Goal: Task Accomplishment & Management: Use online tool/utility

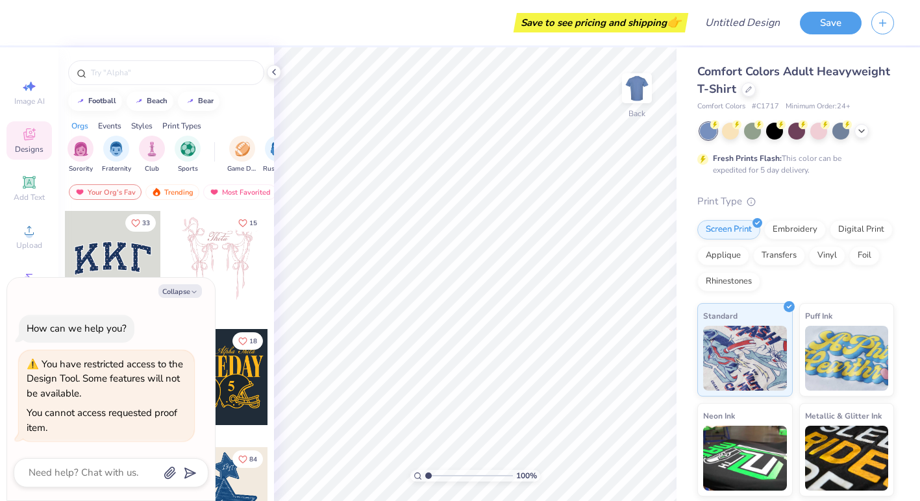
type textarea "x"
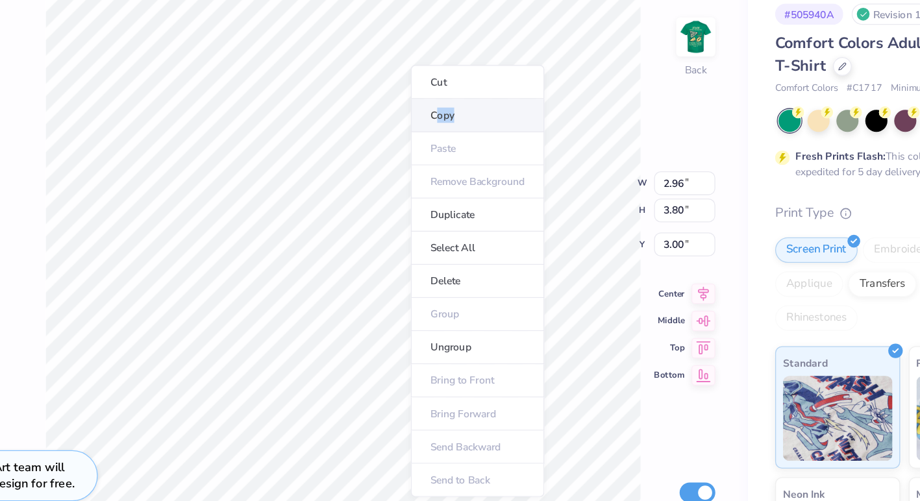
click at [438, 154] on li "Copy" at bounding box center [470, 148] width 102 height 25
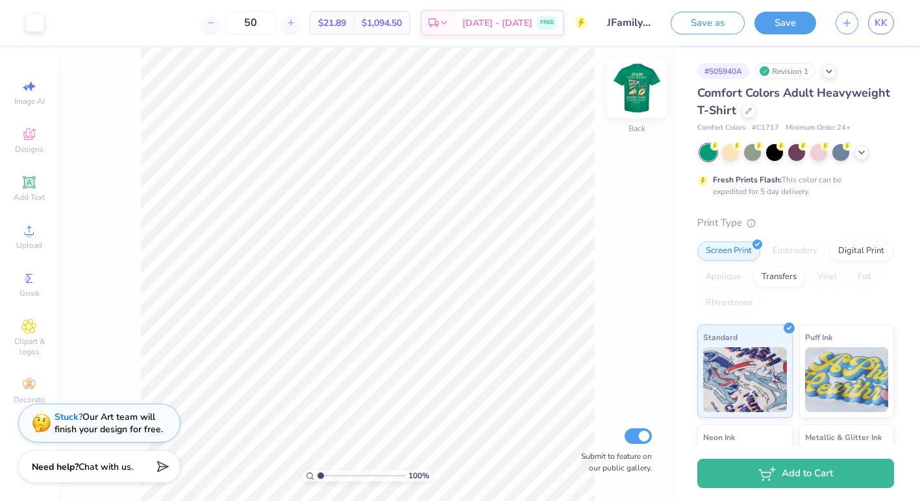
click at [626, 99] on img at bounding box center [637, 88] width 52 height 52
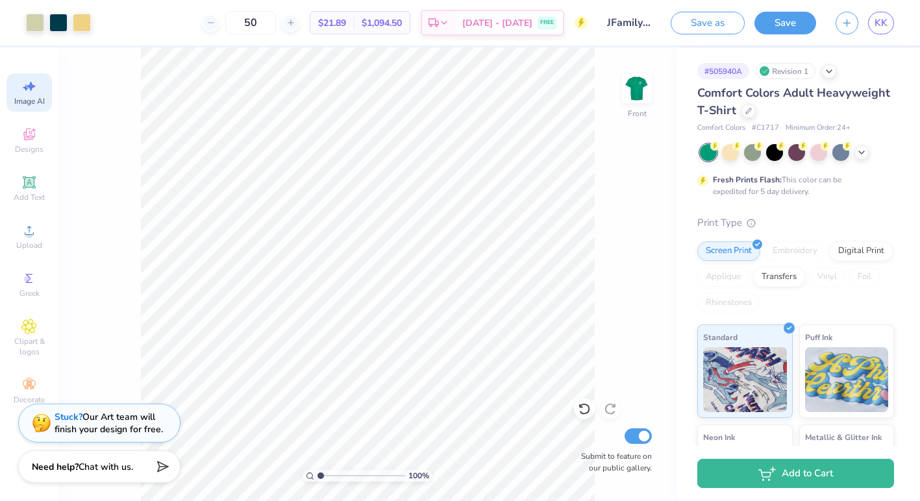
click at [27, 96] on span "Image AI" at bounding box center [29, 101] width 31 height 10
select select "4"
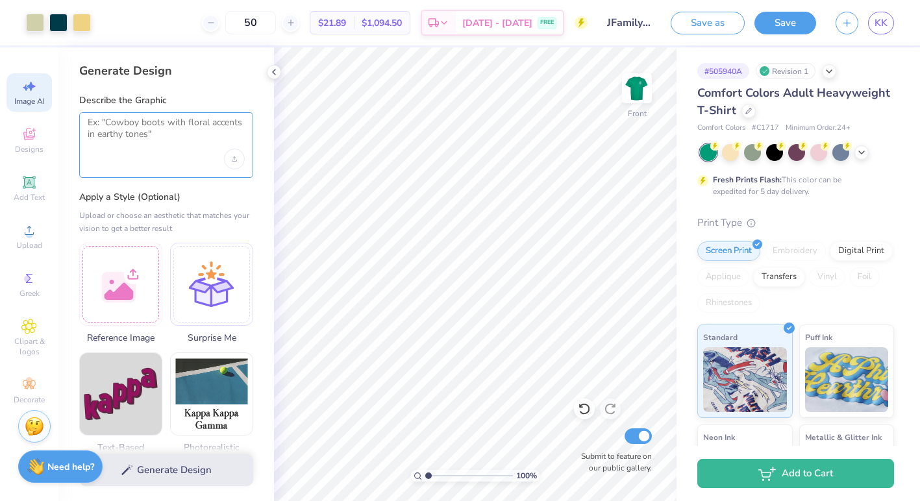
click at [133, 129] on textarea at bounding box center [166, 133] width 157 height 32
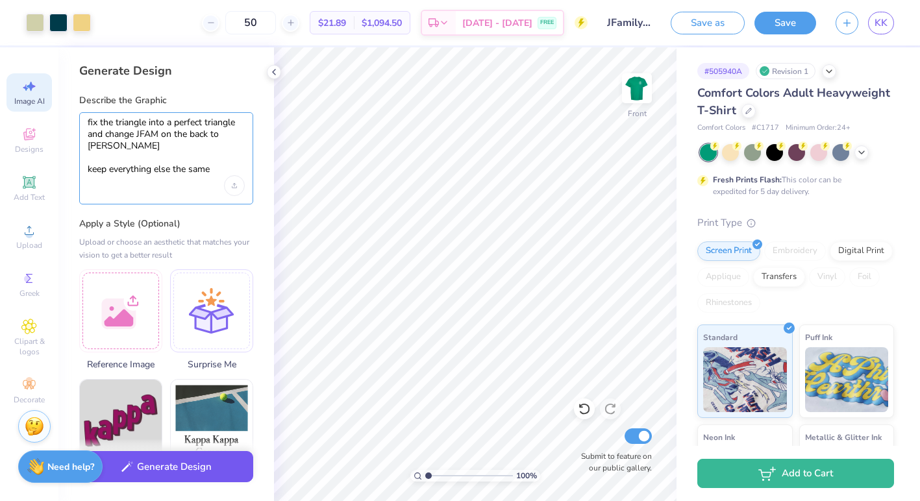
type textarea "fix the triangle into a perfect triangle and change JFAM on the back to JOHNSON…"
click at [125, 456] on button "Generate Design" at bounding box center [166, 467] width 174 height 32
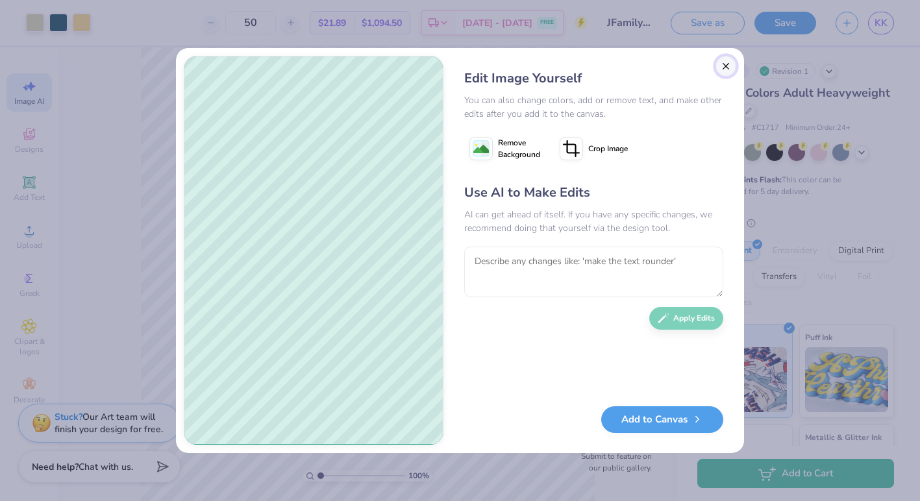
click at [727, 64] on button "Close" at bounding box center [725, 66] width 21 height 21
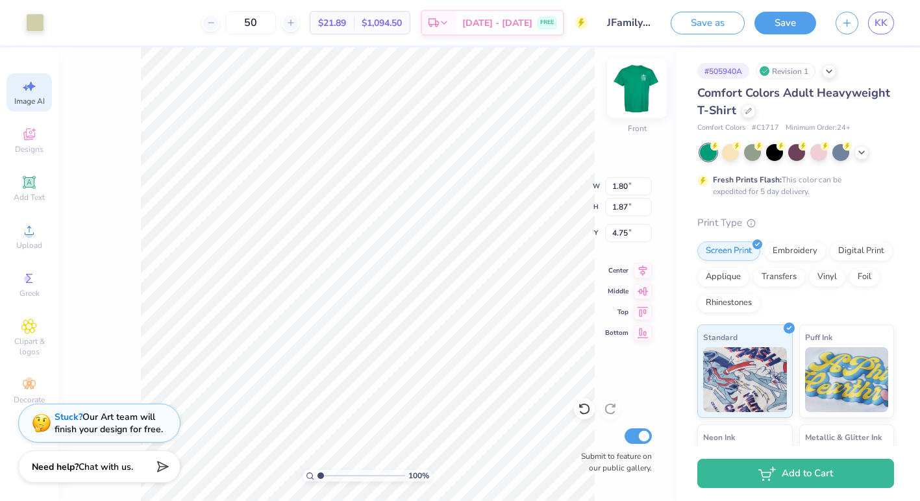
type input "1.88"
type input "1.86"
click at [632, 81] on img at bounding box center [637, 88] width 52 height 52
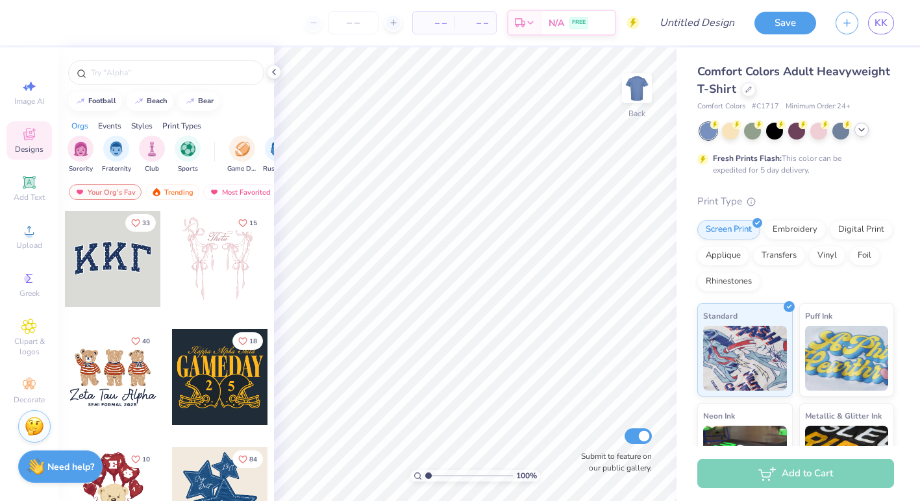
click at [858, 130] on icon at bounding box center [861, 130] width 10 height 10
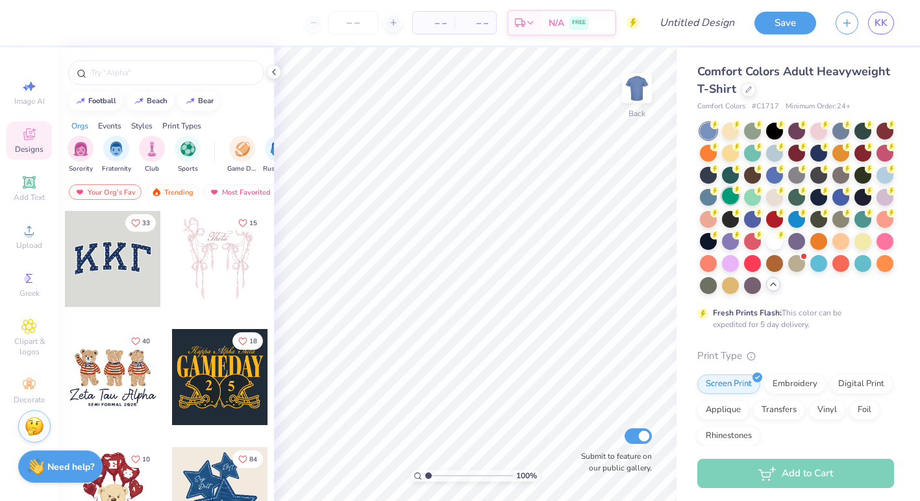
click at [727, 197] on div at bounding box center [730, 196] width 17 height 17
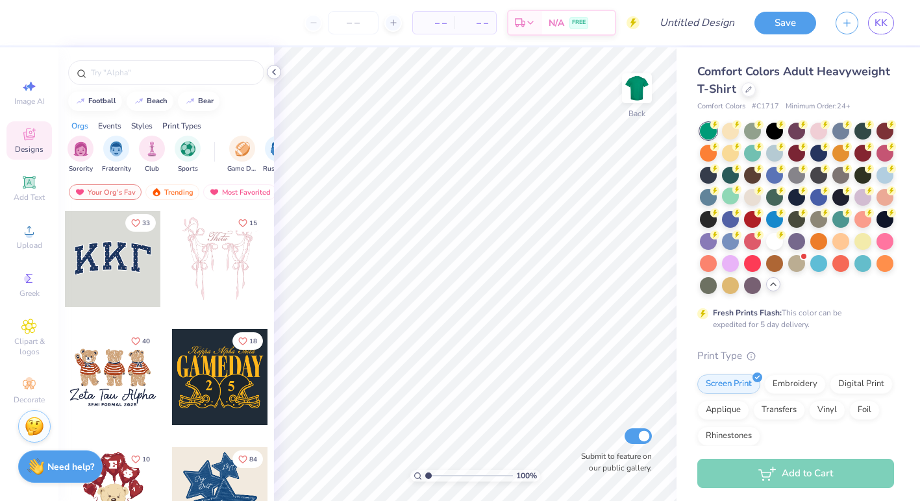
click at [277, 69] on icon at bounding box center [274, 72] width 10 height 10
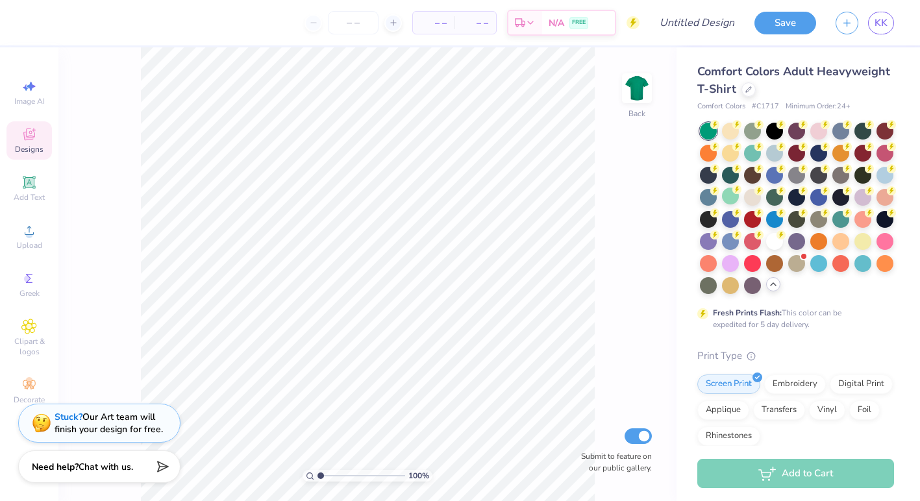
click at [36, 143] on div "Designs" at bounding box center [28, 140] width 45 height 38
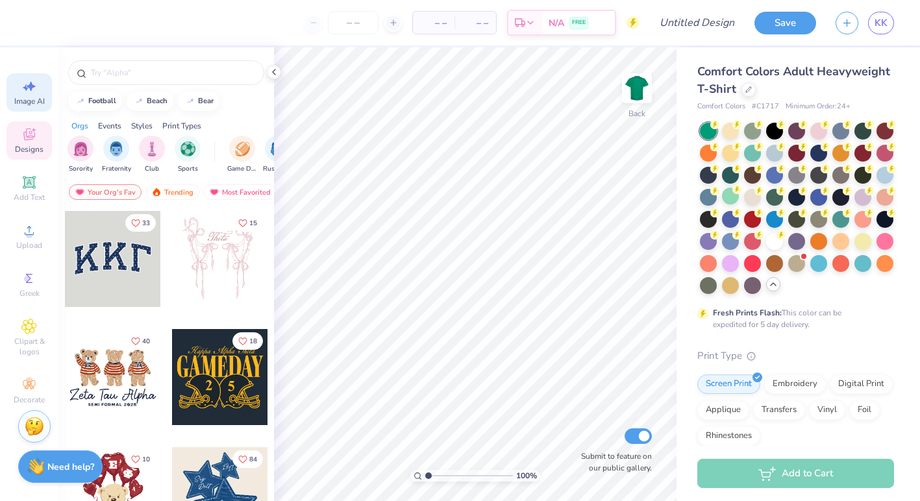
click at [38, 100] on span "Image AI" at bounding box center [29, 101] width 31 height 10
select select "4"
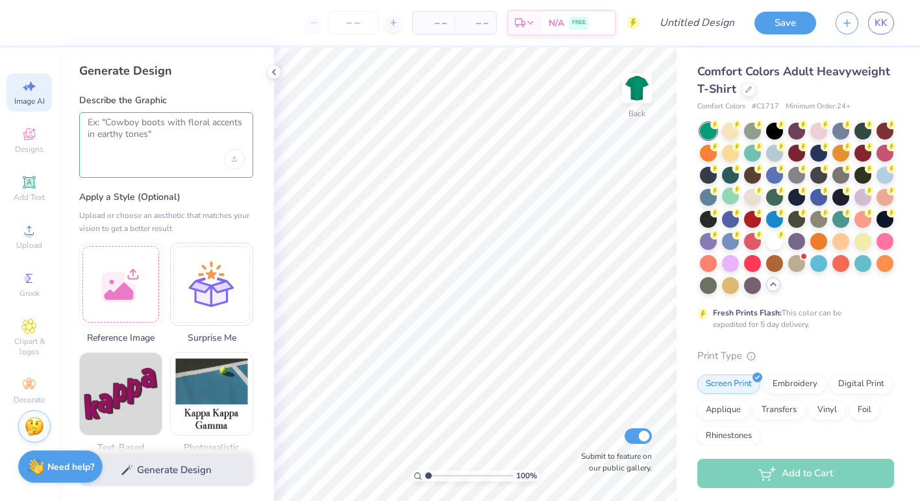
click at [118, 129] on textarea at bounding box center [166, 133] width 157 height 32
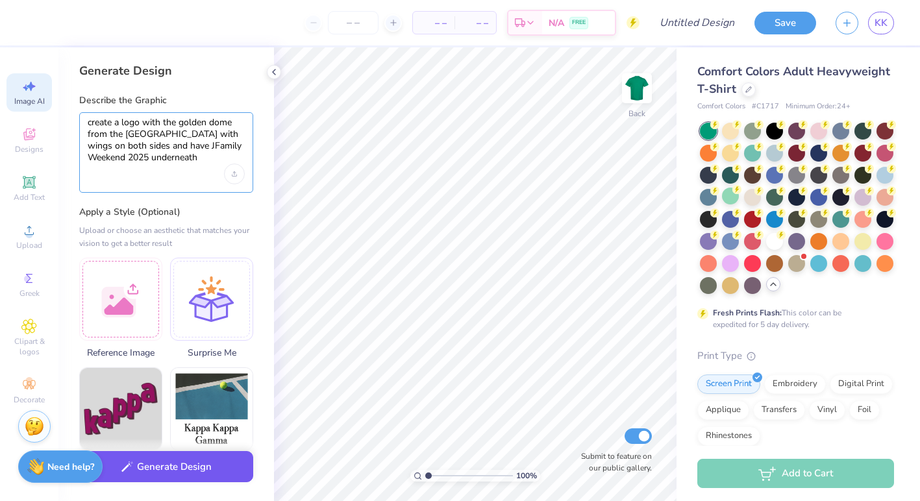
type textarea "create a logo with the golden dome from the [GEOGRAPHIC_DATA] with wings on bot…"
click at [193, 473] on button "Generate Design" at bounding box center [166, 467] width 174 height 32
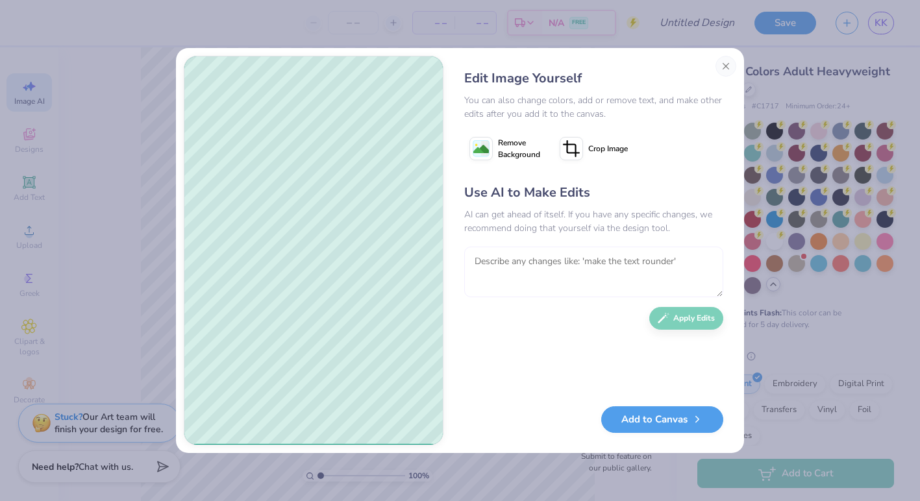
click at [522, 256] on textarea at bounding box center [593, 272] width 259 height 51
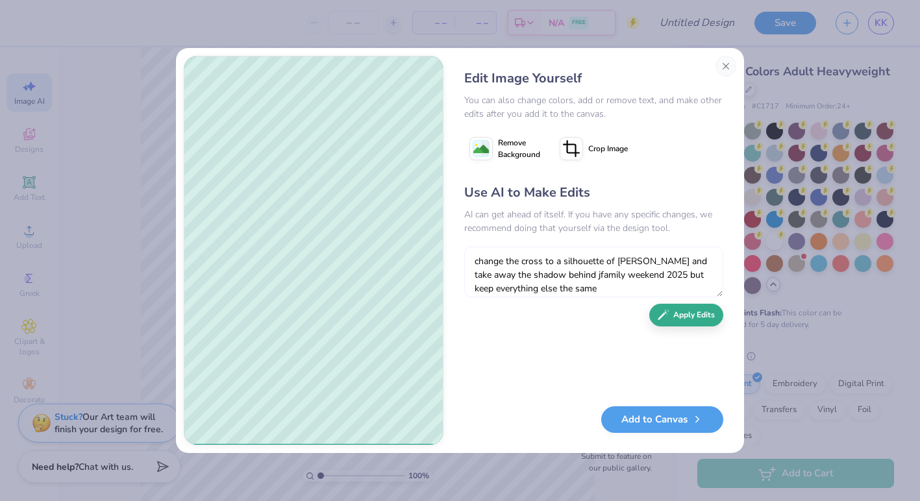
type textarea "change the cross to a silhouette of mary and take away the shadow behind jfamil…"
click at [684, 316] on button "Apply Edits" at bounding box center [686, 315] width 74 height 23
